Goal: Information Seeking & Learning: Learn about a topic

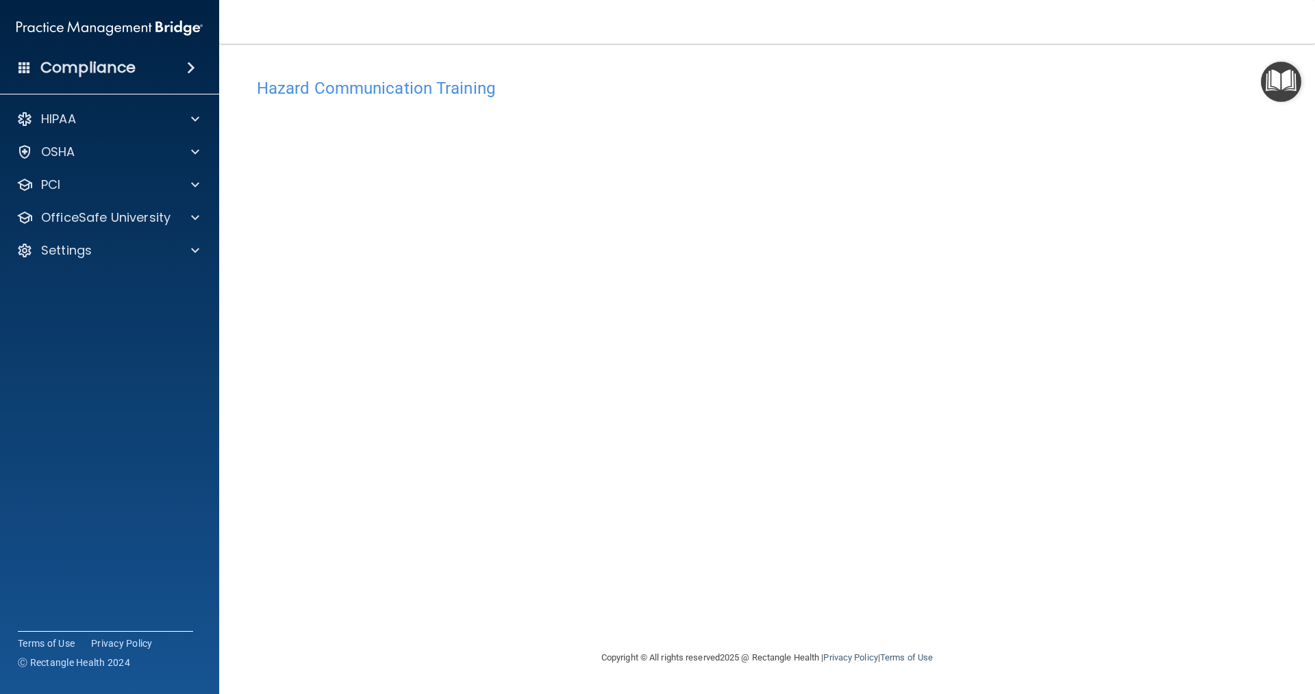
click at [1143, 651] on footer "Copyright © All rights reserved 2025 @ Rectangle Health | Privacy Policy | Term…" at bounding box center [766, 658] width 1041 height 45
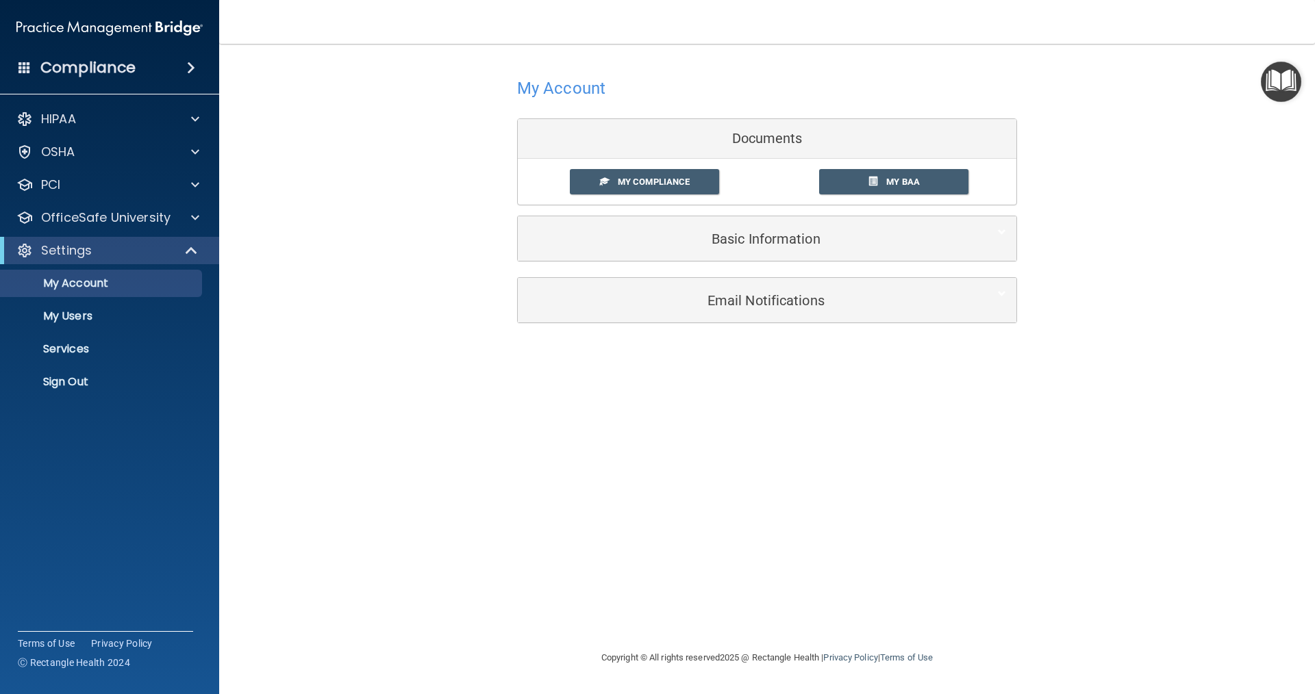
click at [1287, 81] on img "Open Resource Center" at bounding box center [1281, 82] width 40 height 40
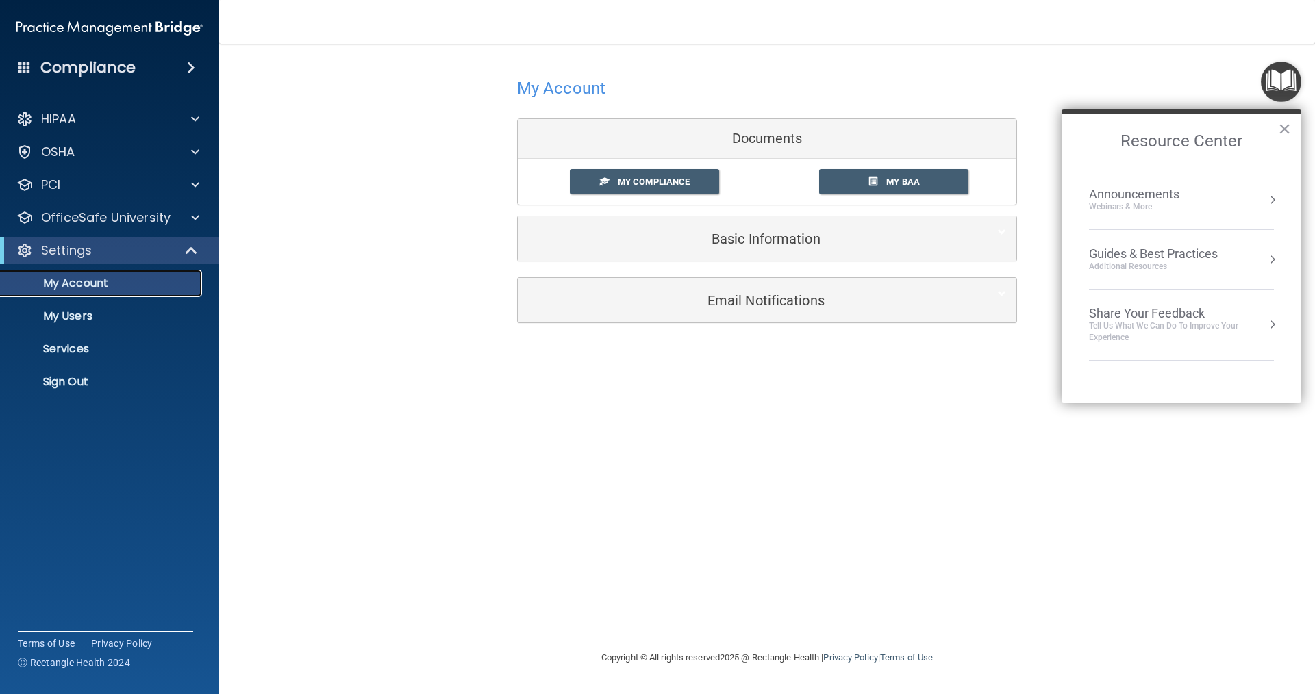
click at [99, 284] on p "My Account" at bounding box center [102, 284] width 187 height 14
click at [76, 348] on p "Services" at bounding box center [102, 349] width 187 height 14
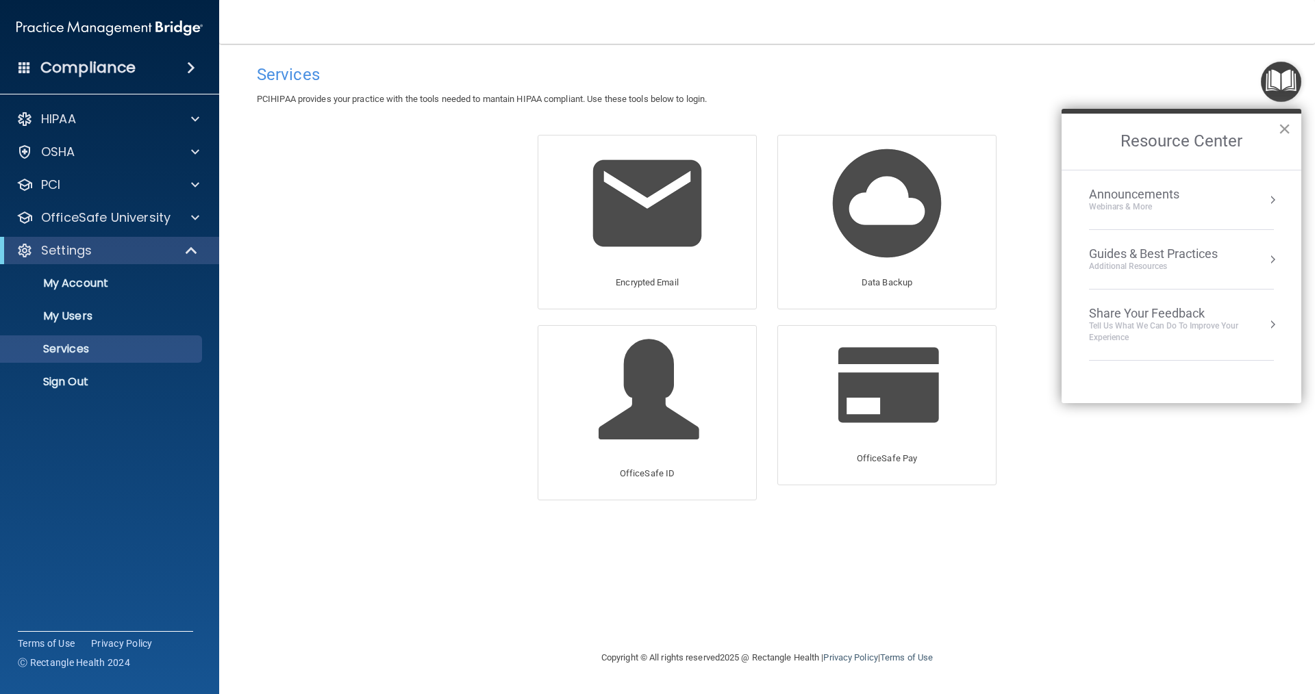
click at [1278, 130] on button "×" at bounding box center [1284, 129] width 13 height 22
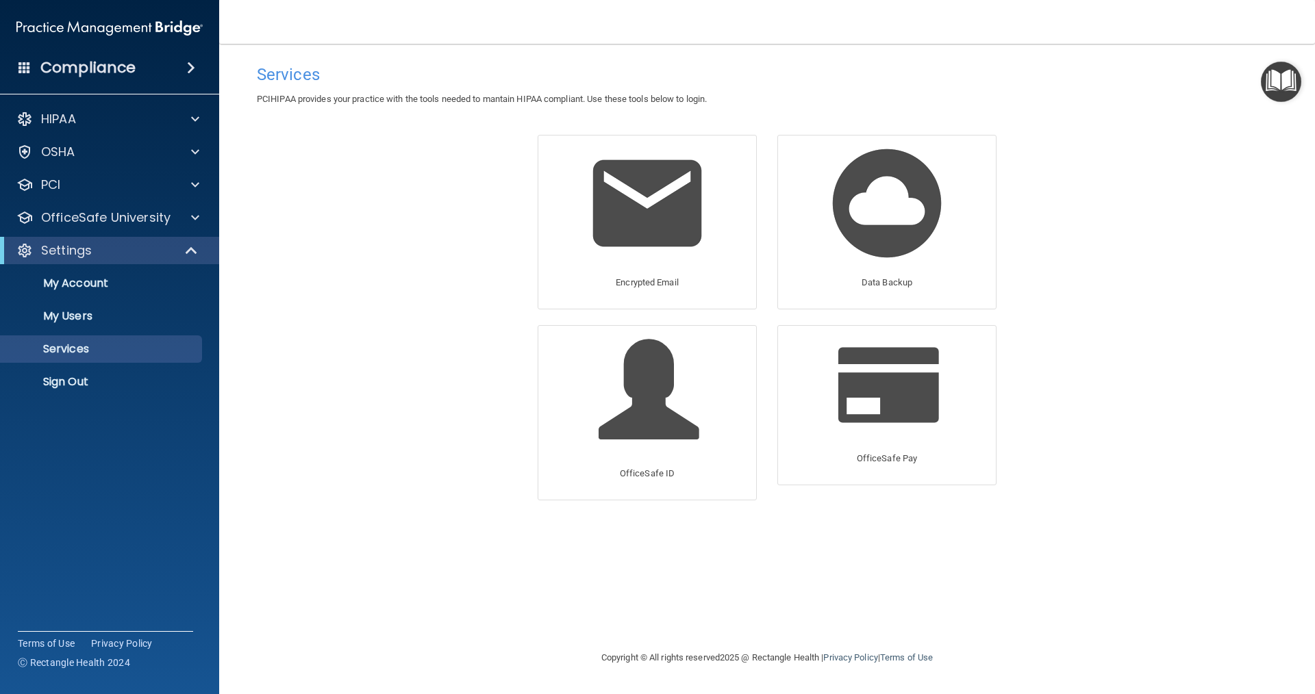
click at [1282, 86] on img "Open Resource Center" at bounding box center [1281, 82] width 40 height 40
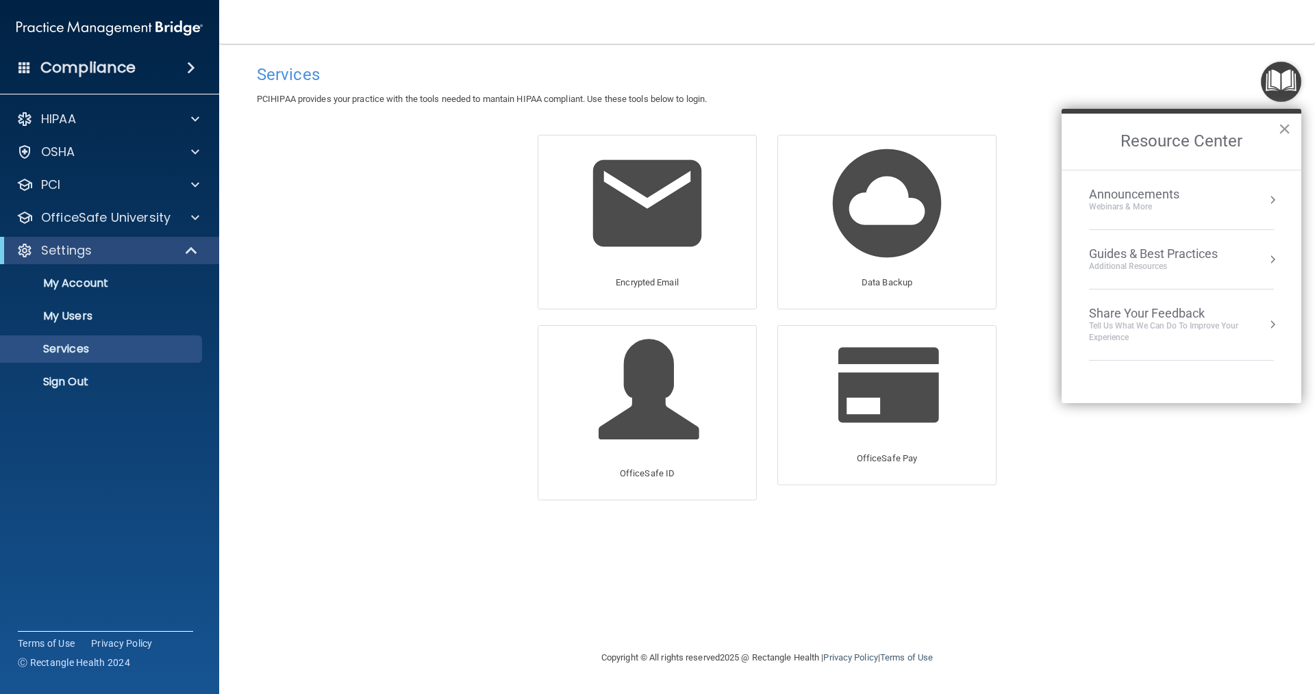
click at [1286, 123] on button "×" at bounding box center [1284, 129] width 13 height 22
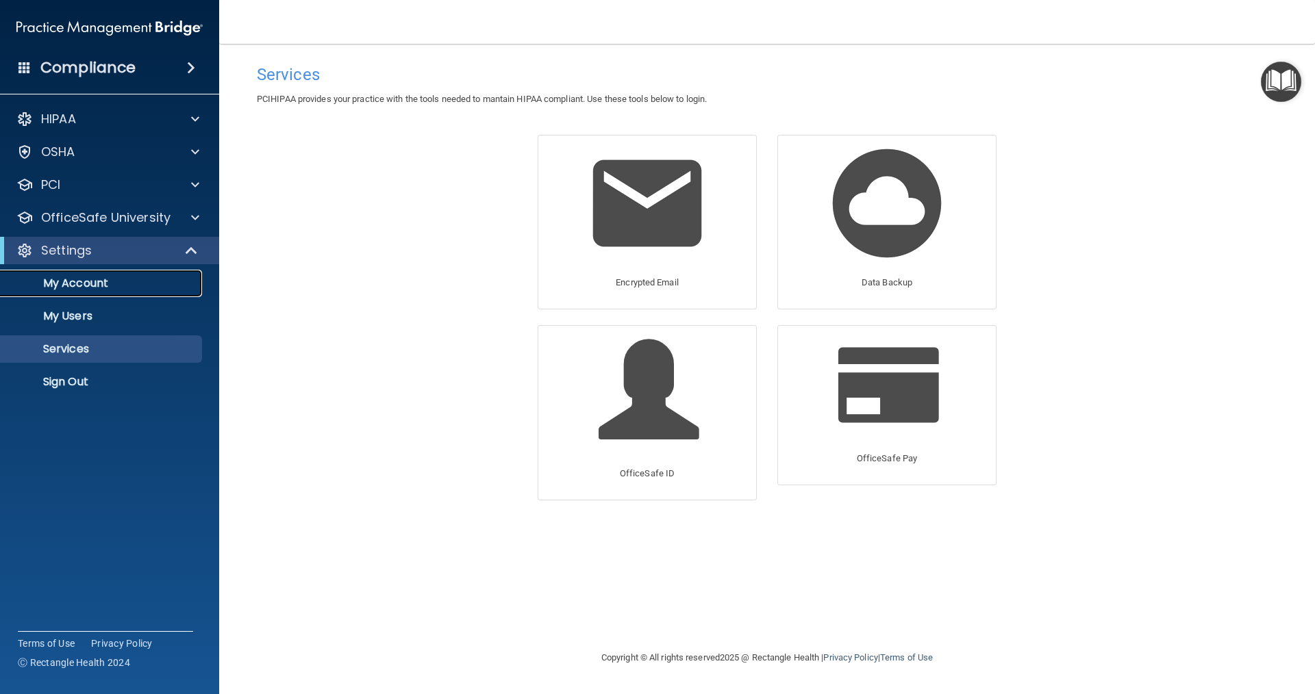
click at [92, 289] on p "My Account" at bounding box center [102, 284] width 187 height 14
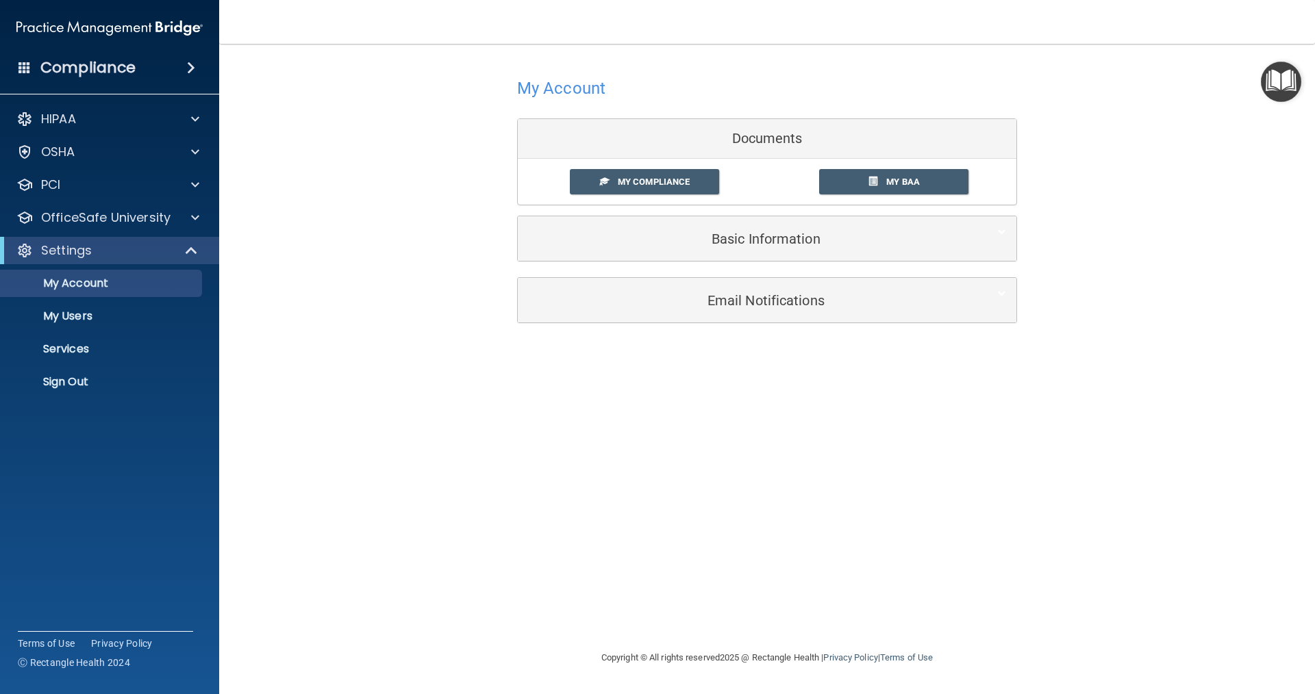
click at [33, 60] on div "Compliance" at bounding box center [109, 68] width 219 height 30
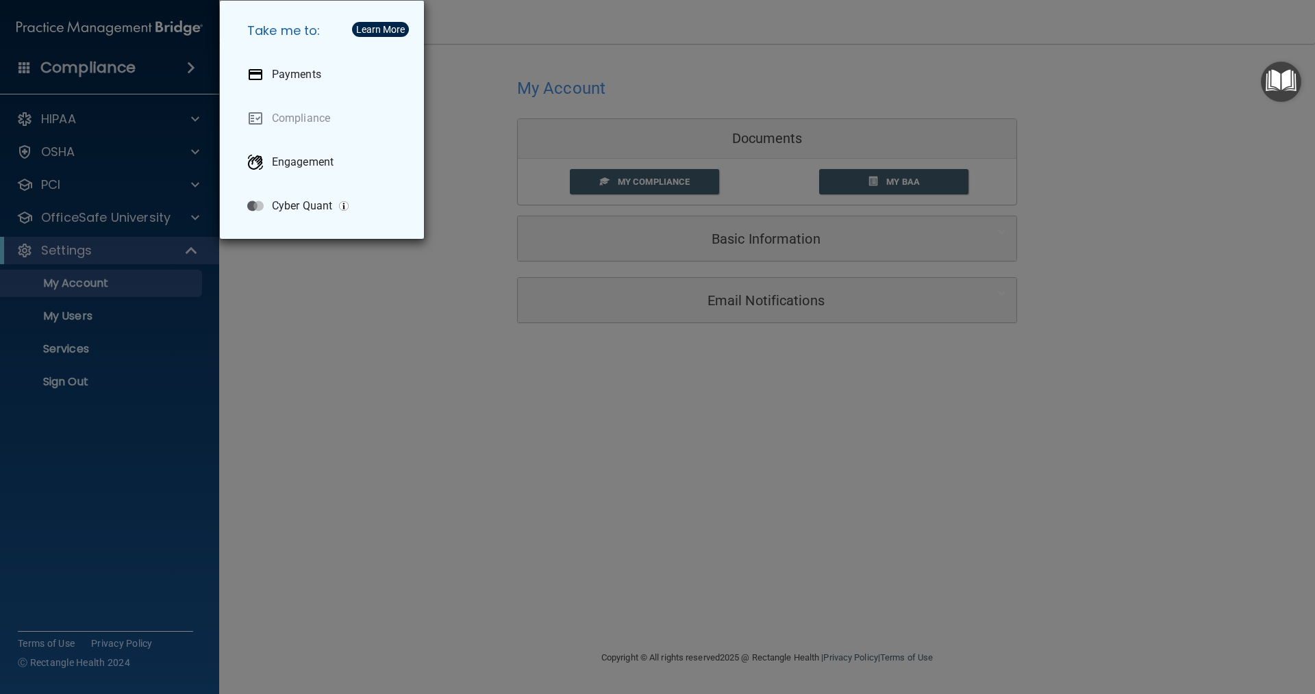
click at [369, 323] on div "Take me to: Payments Compliance Engagement Cyber Quant" at bounding box center [657, 347] width 1315 height 694
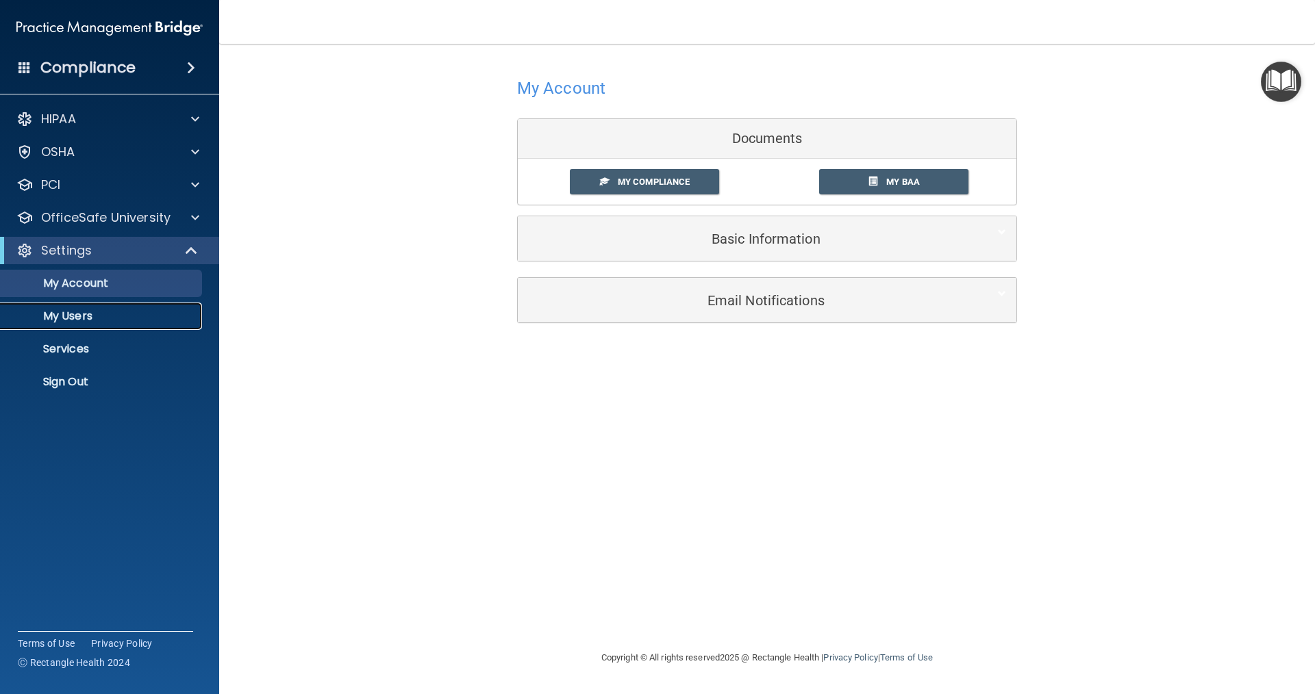
click at [81, 319] on p "My Users" at bounding box center [102, 316] width 187 height 14
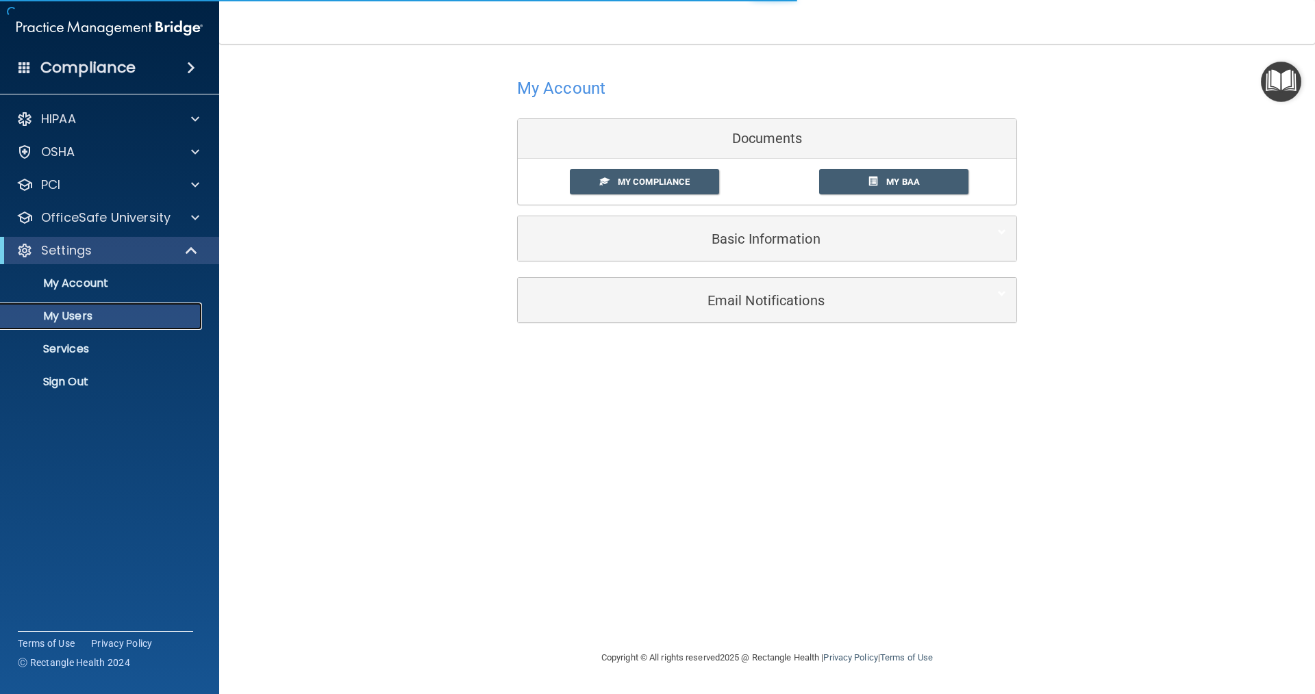
select select "20"
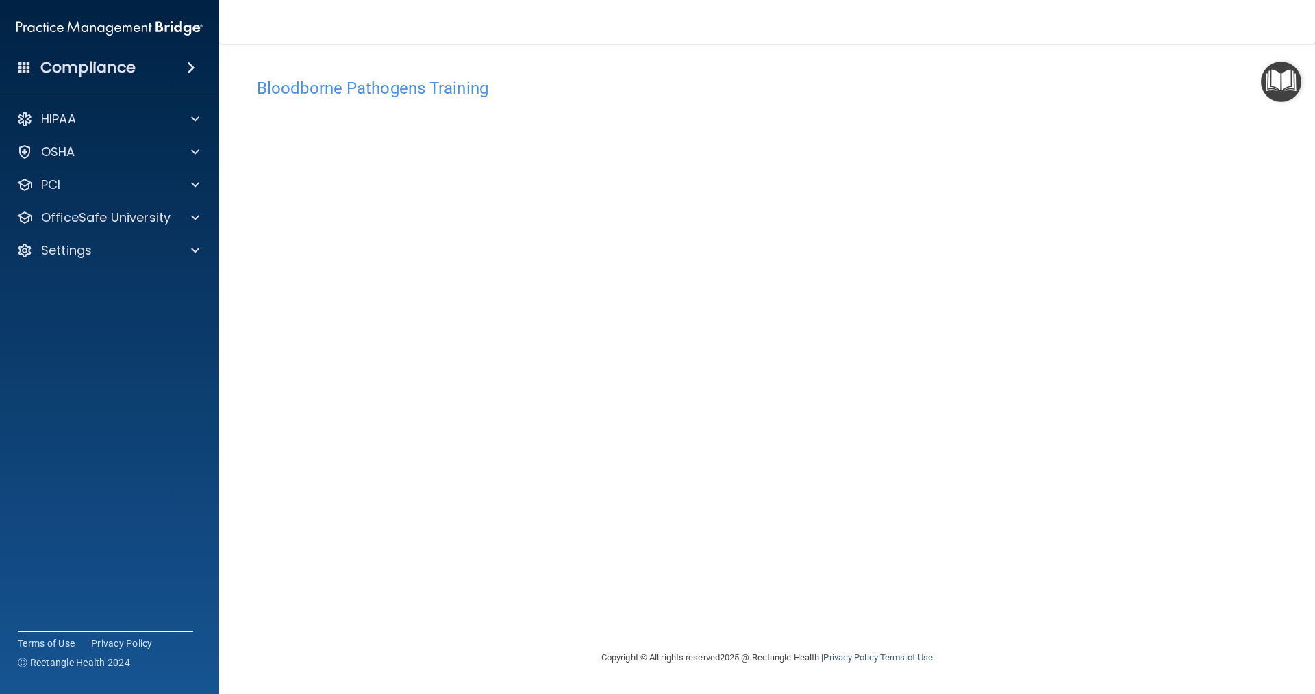
click at [1285, 86] on img "Open Resource Center" at bounding box center [1281, 82] width 40 height 40
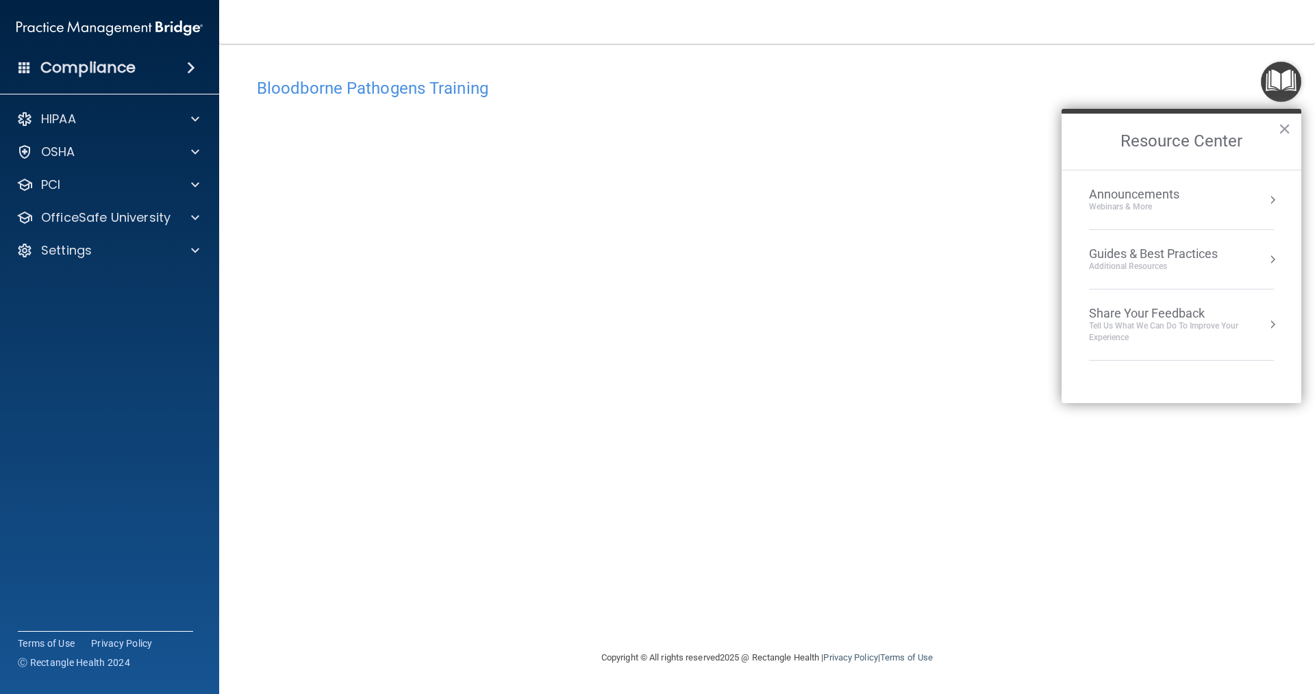
click at [1287, 89] on img "Open Resource Center" at bounding box center [1281, 82] width 40 height 40
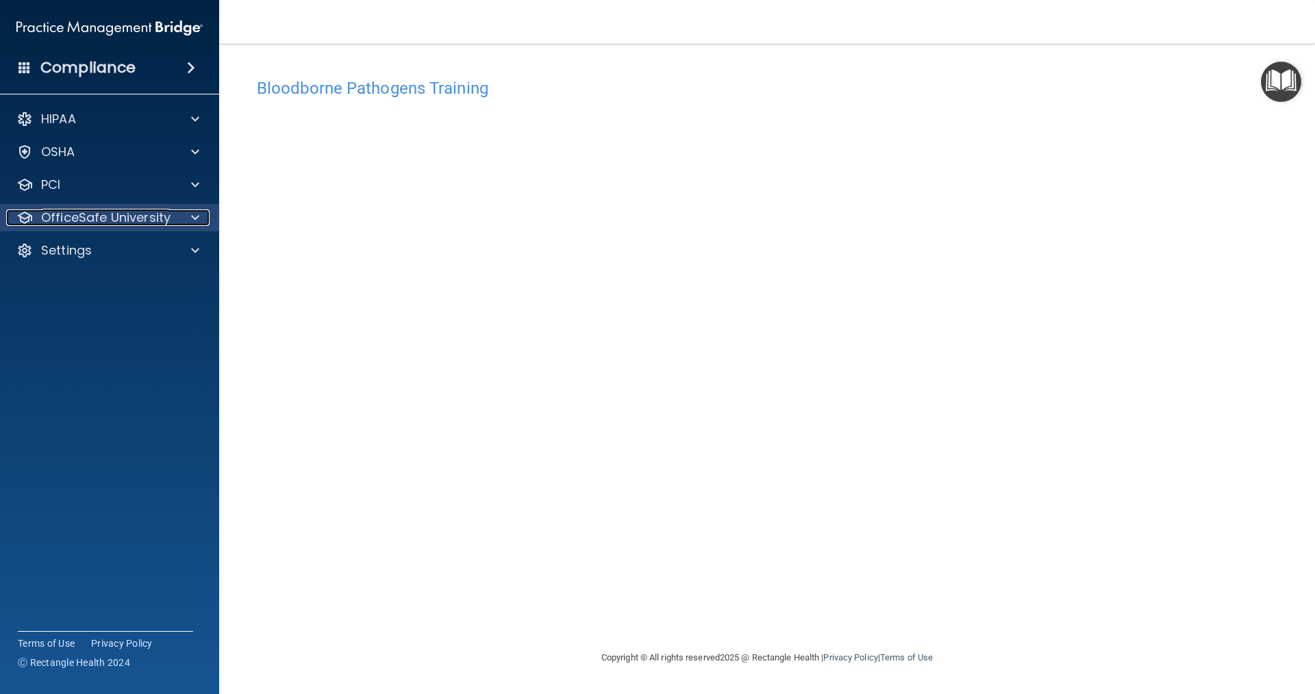
click at [63, 212] on p "OfficeSafe University" at bounding box center [105, 218] width 129 height 16
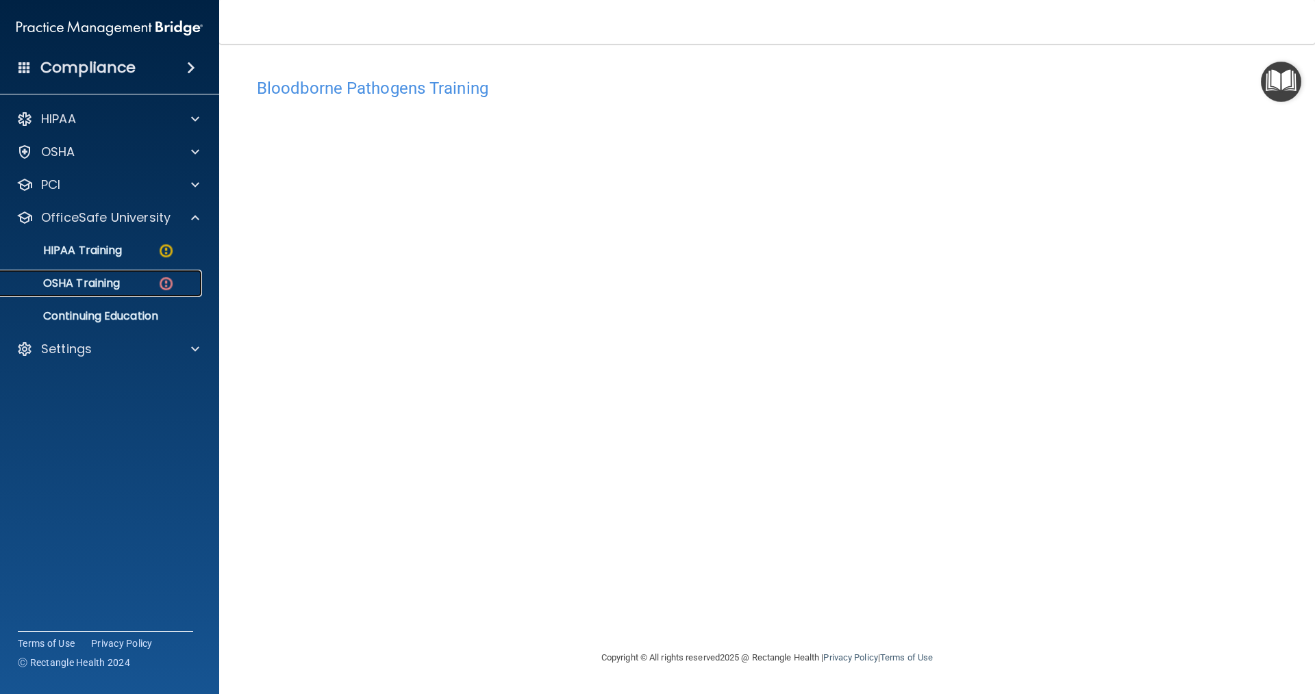
click at [101, 279] on p "OSHA Training" at bounding box center [64, 284] width 111 height 14
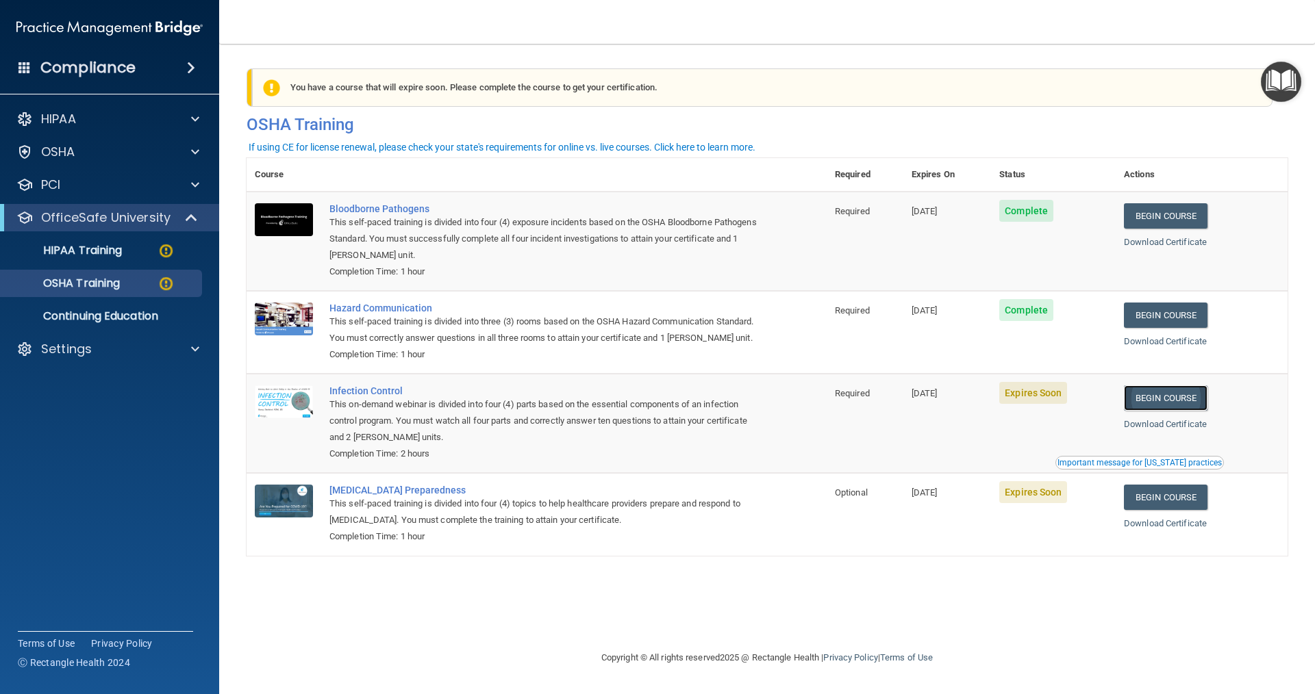
click at [1198, 411] on link "Begin Course" at bounding box center [1166, 397] width 84 height 25
click at [134, 253] on div "HIPAA Training" at bounding box center [102, 251] width 187 height 14
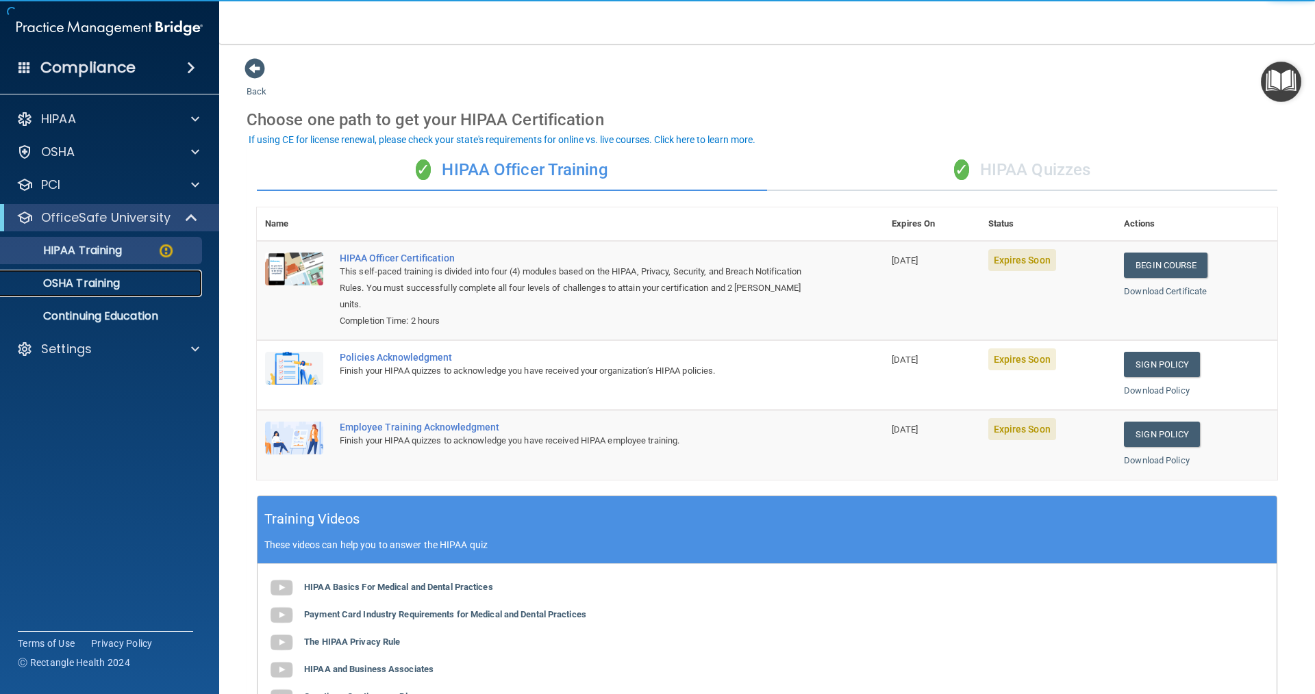
click at [106, 283] on p "OSHA Training" at bounding box center [64, 284] width 111 height 14
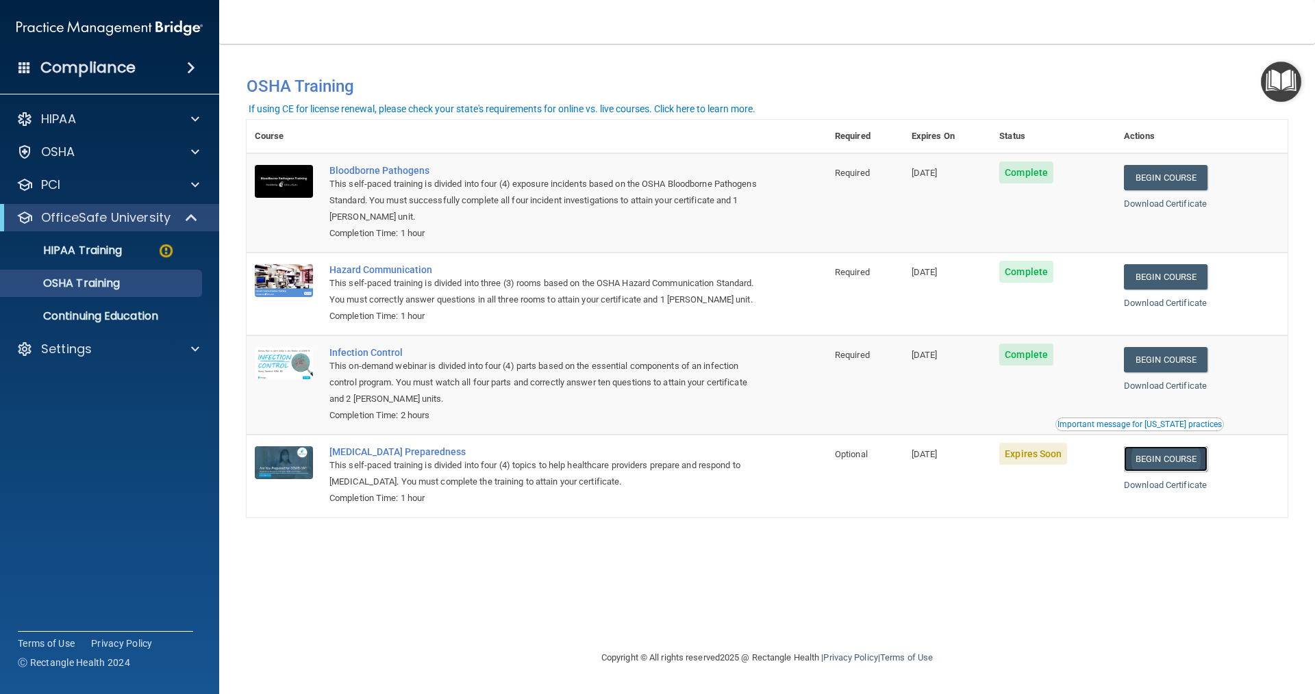
click at [1191, 472] on link "Begin Course" at bounding box center [1166, 458] width 84 height 25
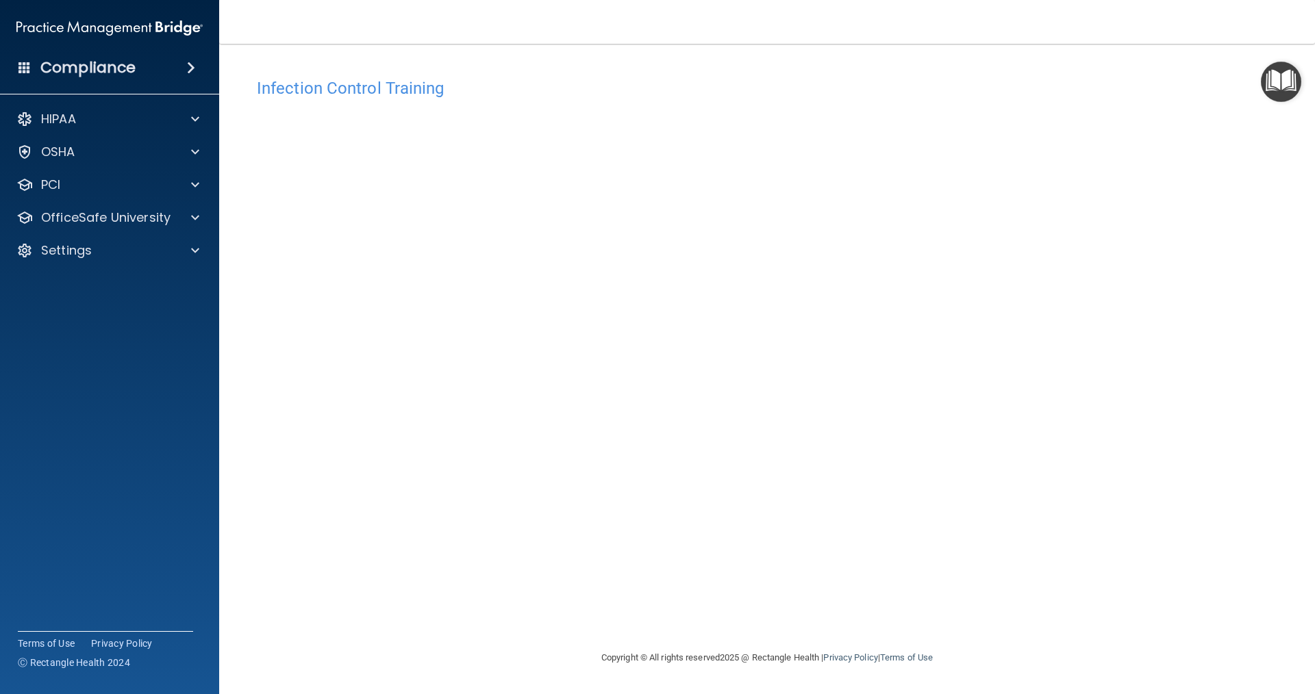
click at [1175, 329] on div "Infection Control Training This course doesn’t expire until 10/31/2025. Are you…" at bounding box center [766, 360] width 1041 height 579
